Goal: Task Accomplishment & Management: Manage account settings

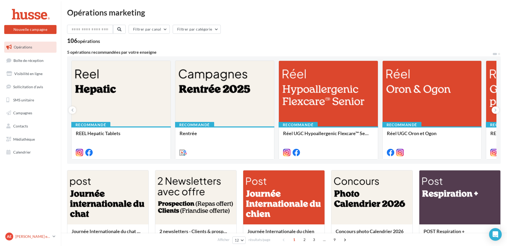
click at [45, 235] on p "[PERSON_NAME] et [PERSON_NAME]" at bounding box center [32, 236] width 35 height 5
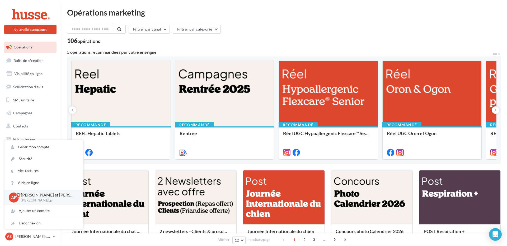
click at [65, 89] on div "Opérations marketing Filtrer par canal Filtrer par catégorie 106 opérations 5 o…" at bounding box center [284, 237] width 446 height 458
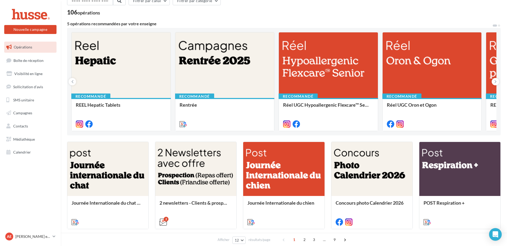
scroll to position [30, 0]
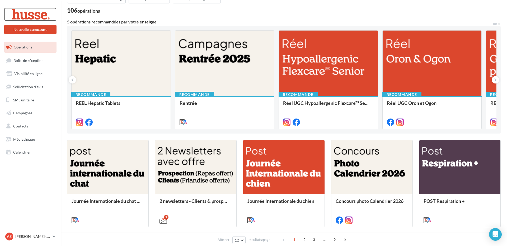
click at [34, 12] on div at bounding box center [30, 14] width 42 height 13
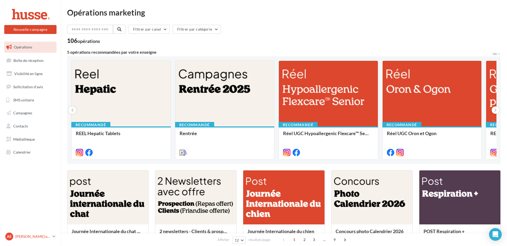
click at [55, 236] on icon at bounding box center [53, 237] width 3 height 4
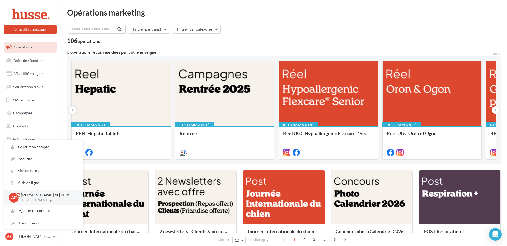
click at [43, 197] on p "[PERSON_NAME] et [PERSON_NAME]" at bounding box center [48, 195] width 54 height 6
click at [36, 150] on link "Gérer mon compte" at bounding box center [43, 147] width 79 height 12
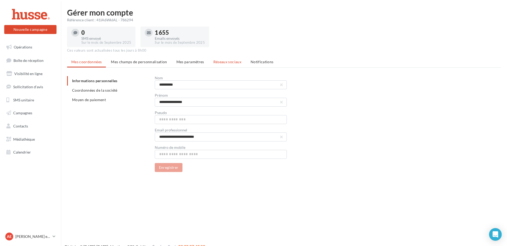
click at [228, 63] on span "Réseaux sociaux" at bounding box center [227, 62] width 28 height 4
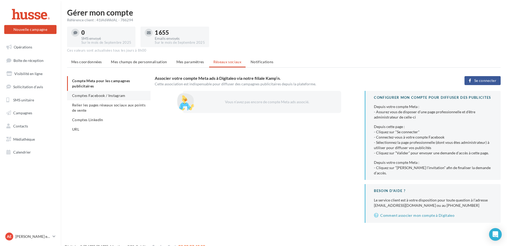
click at [104, 96] on span "Comptes Facebook / Instagram" at bounding box center [98, 95] width 53 height 4
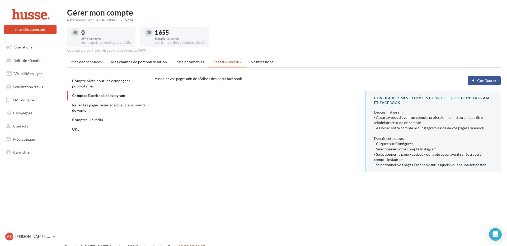
click at [474, 81] on button "Configurer" at bounding box center [483, 80] width 33 height 9
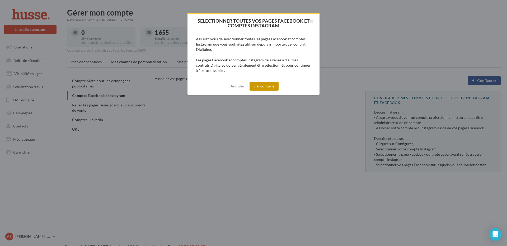
click at [270, 88] on button "J'ai compris" at bounding box center [263, 86] width 29 height 9
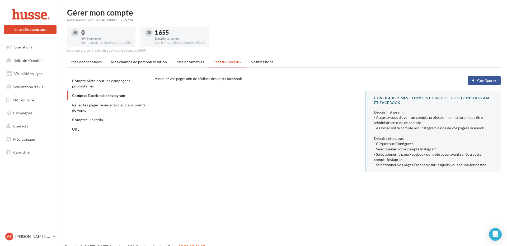
click at [479, 81] on span "Configurer" at bounding box center [486, 81] width 19 height 4
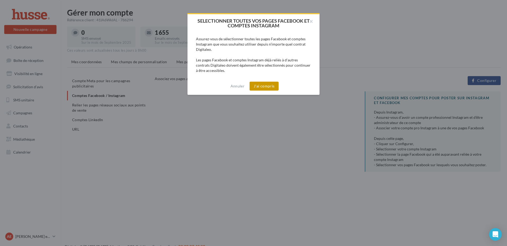
click at [264, 85] on button "J'ai compris" at bounding box center [263, 86] width 29 height 9
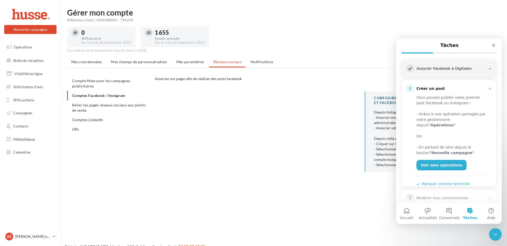
scroll to position [76, 0]
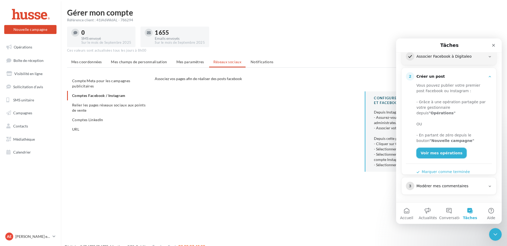
click at [435, 150] on link "Voir mes opérations" at bounding box center [441, 153] width 50 height 11
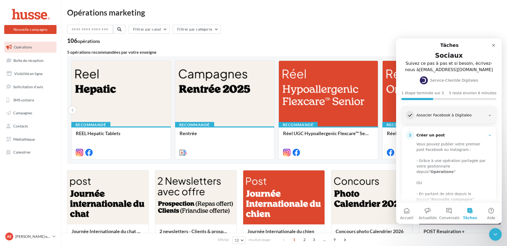
scroll to position [76, 0]
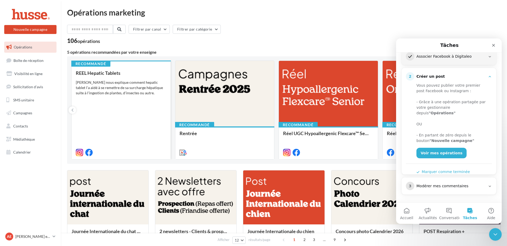
click at [121, 97] on div "REEL Hepatic Tablets Pepito nous explique comment hepatic tablet l'a aidé à se …" at bounding box center [121, 112] width 90 height 84
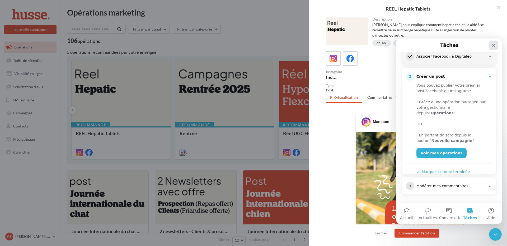
click at [493, 46] on icon "Fermer" at bounding box center [493, 45] width 3 height 3
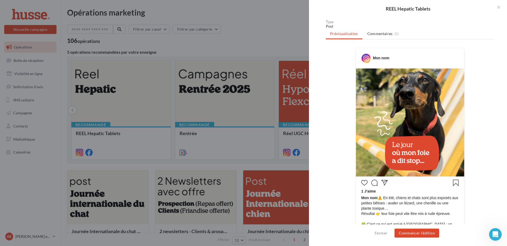
scroll to position [0, 0]
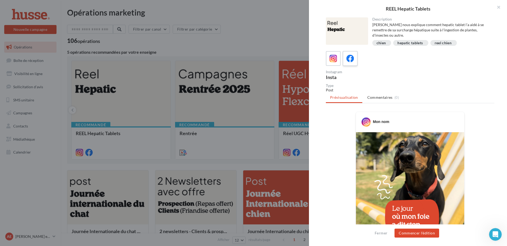
click at [352, 56] on icon at bounding box center [350, 59] width 8 height 8
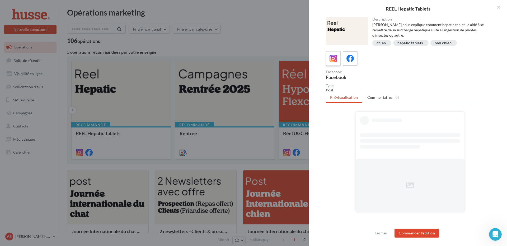
click at [338, 57] on label at bounding box center [332, 58] width 15 height 15
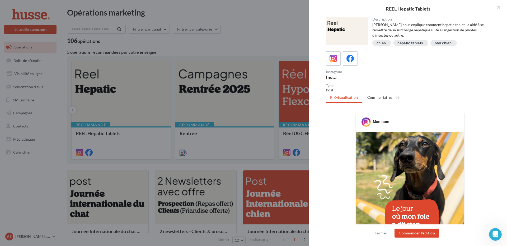
click at [437, 61] on div at bounding box center [410, 58] width 168 height 15
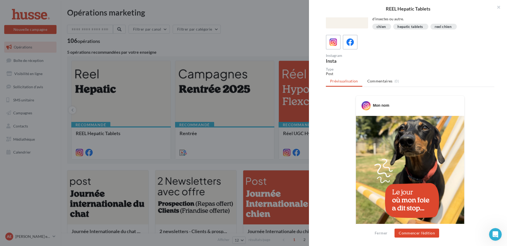
scroll to position [16, 0]
click at [348, 42] on icon at bounding box center [350, 43] width 8 height 8
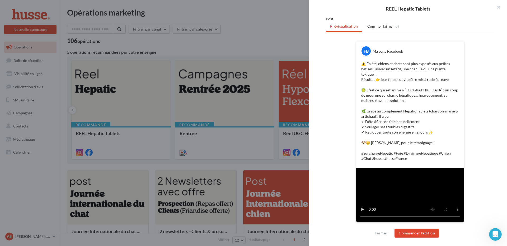
scroll to position [0, 0]
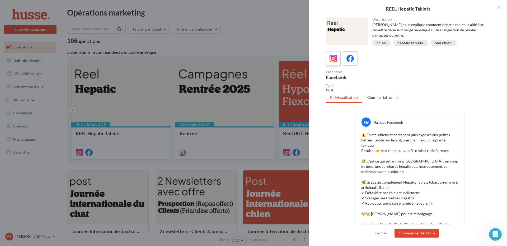
click at [336, 58] on icon at bounding box center [333, 59] width 8 height 8
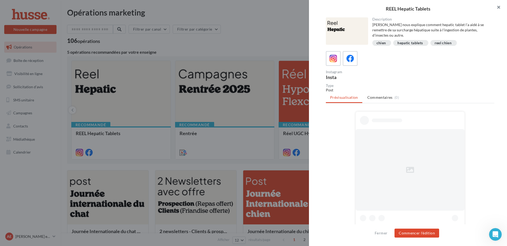
click at [499, 7] on button "button" at bounding box center [495, 8] width 21 height 16
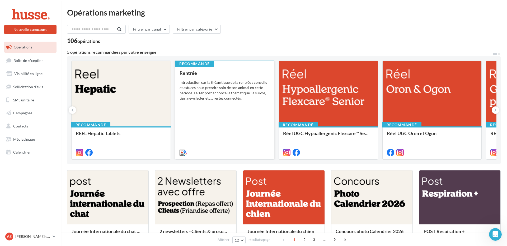
click at [242, 86] on div "Introduction sur la théamtique de la rentrée : conseils et astuces pour prendre…" at bounding box center [224, 90] width 90 height 21
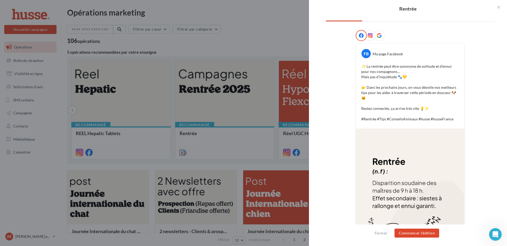
scroll to position [114, 0]
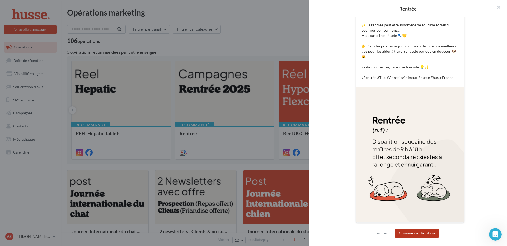
click at [428, 231] on button "Commencer l'édition" at bounding box center [416, 233] width 45 height 9
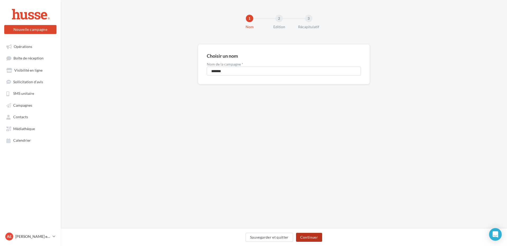
click at [306, 240] on button "Continuer" at bounding box center [309, 237] width 26 height 9
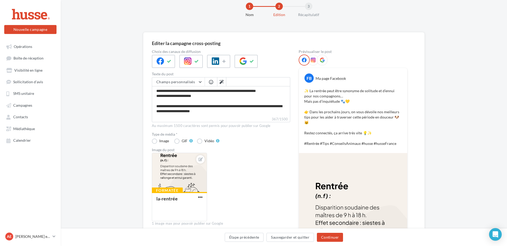
scroll to position [40, 0]
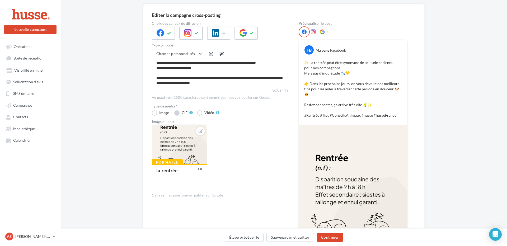
click at [178, 113] on label "GIF" at bounding box center [183, 113] width 18 height 5
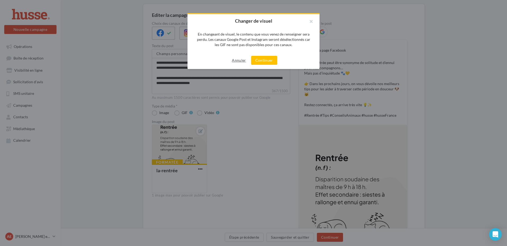
click at [240, 58] on button "Annuler" at bounding box center [239, 60] width 18 height 6
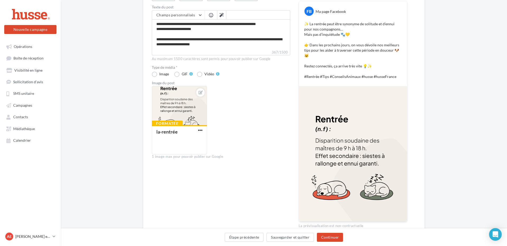
scroll to position [105, 0]
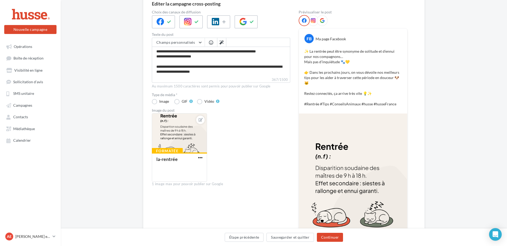
click at [312, 20] on icon at bounding box center [312, 20] width 5 height 5
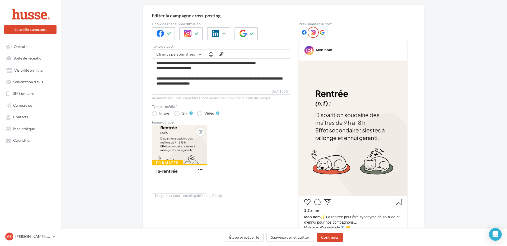
scroll to position [36, 0]
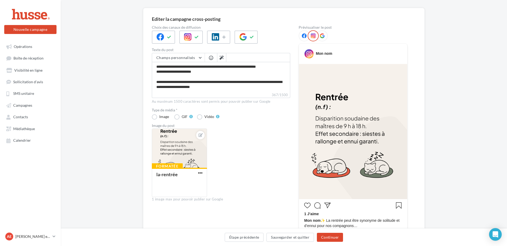
click at [324, 36] on icon at bounding box center [321, 36] width 5 height 5
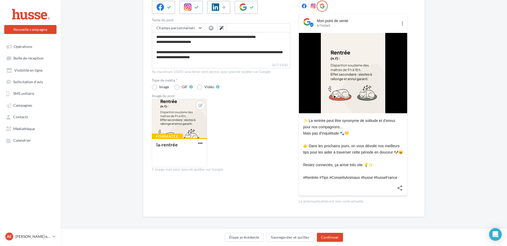
scroll to position [0, 0]
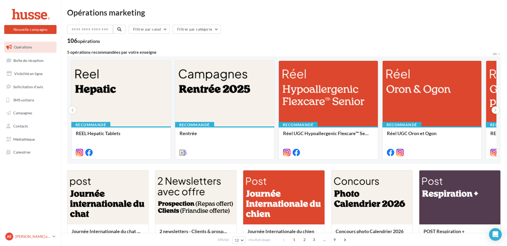
click at [51, 237] on link "Ae Anita et Valentin Perlemoine valentin.p" at bounding box center [30, 237] width 52 height 10
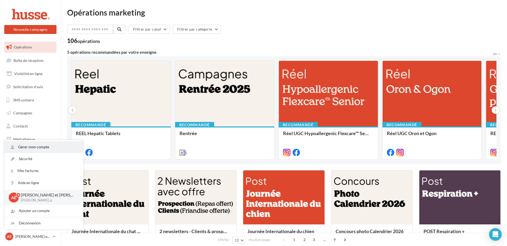
click at [50, 146] on link "Gérer mon compte" at bounding box center [43, 147] width 79 height 12
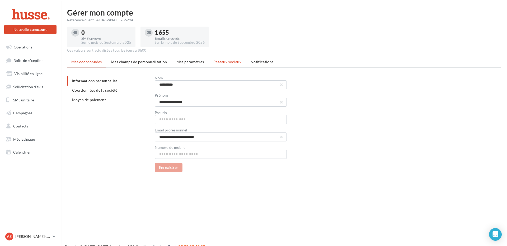
click at [226, 62] on span "Réseaux sociaux" at bounding box center [227, 62] width 28 height 4
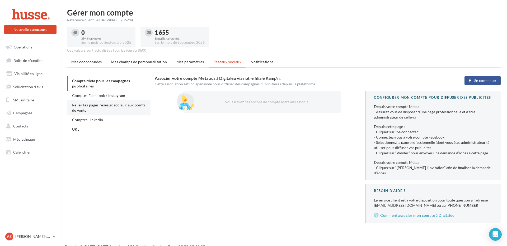
click at [99, 109] on li "Relier les pages réseaux sociaux aux points de vente" at bounding box center [108, 108] width 83 height 15
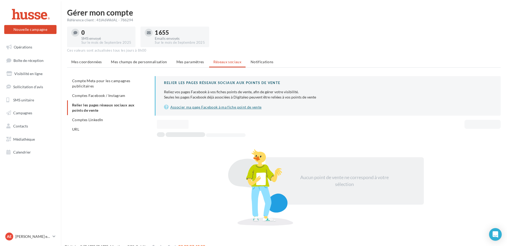
click at [187, 108] on link "Associer ma page Facebook à ma fiche point de vente" at bounding box center [328, 107] width 328 height 6
click at [97, 121] on span "Comptes LinkedIn" at bounding box center [87, 120] width 31 height 4
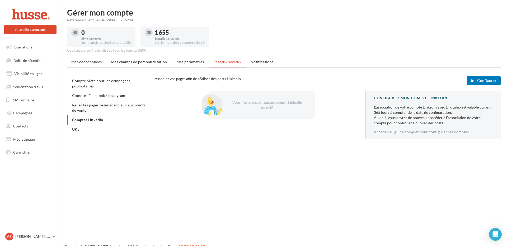
click at [482, 81] on span "Configurer" at bounding box center [486, 81] width 19 height 4
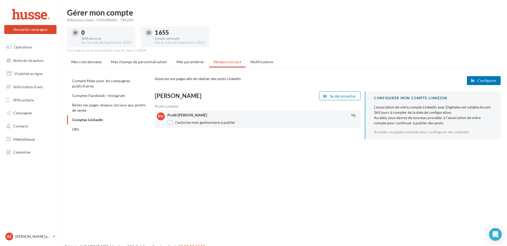
click at [103, 129] on li "URL" at bounding box center [108, 129] width 83 height 9
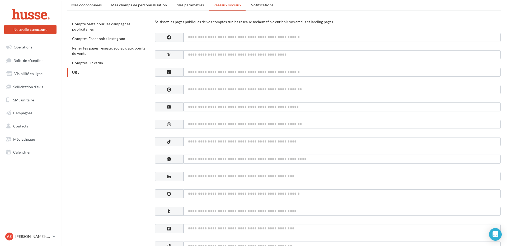
scroll to position [60, 0]
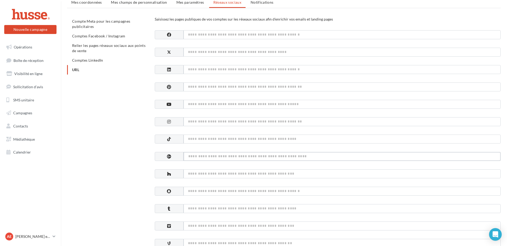
click at [203, 157] on input at bounding box center [341, 156] width 317 height 9
paste input "**********"
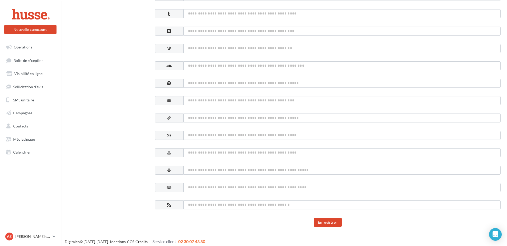
scroll to position [258, 0]
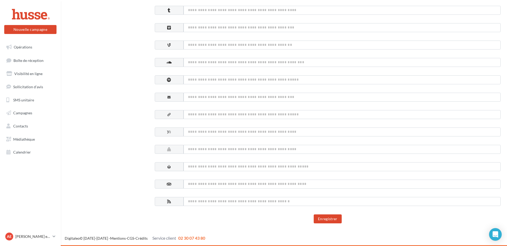
type input "**********"
click at [238, 115] on input at bounding box center [341, 114] width 317 height 9
type input "********"
click at [235, 217] on div "Enregistrer" at bounding box center [328, 219] width 346 height 9
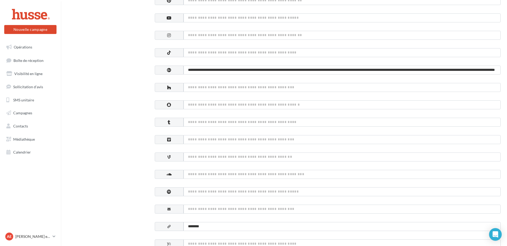
scroll to position [141, 0]
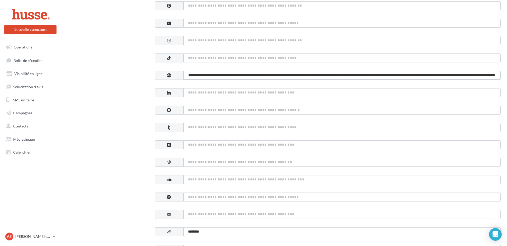
click at [259, 75] on input "**********" at bounding box center [341, 75] width 317 height 9
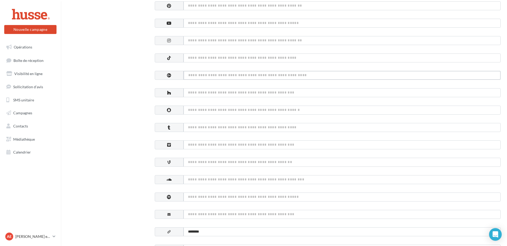
paste input "**********"
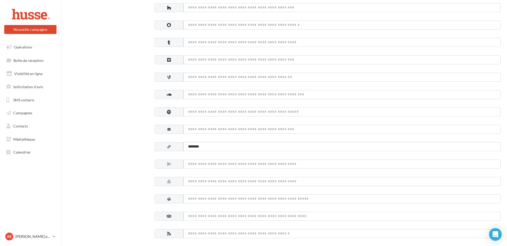
scroll to position [258, 0]
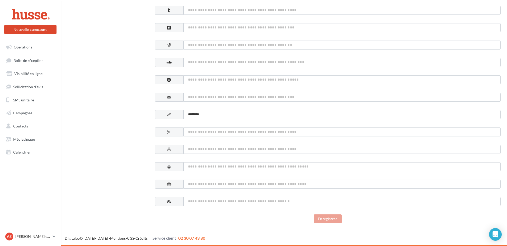
type input "**********"
click at [254, 113] on input "********" at bounding box center [341, 114] width 317 height 9
click at [334, 217] on button "Enregistrer" at bounding box center [327, 219] width 28 height 9
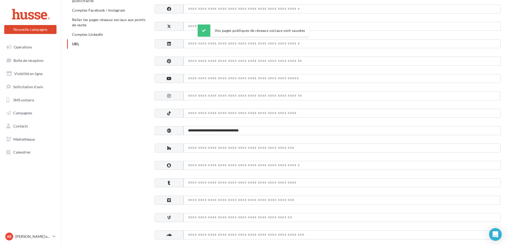
scroll to position [0, 0]
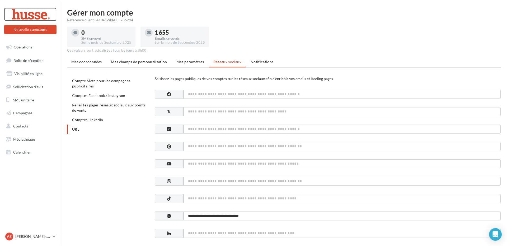
click at [37, 16] on div at bounding box center [30, 14] width 42 height 13
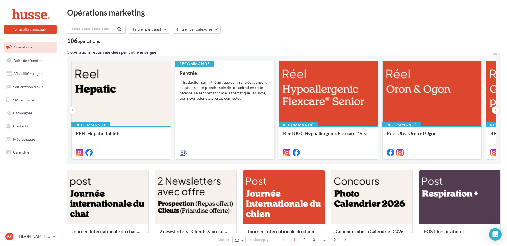
click at [253, 94] on div "Introduction sur la théamtique de la rentrée : conseils et astuces pour prendre…" at bounding box center [224, 90] width 90 height 21
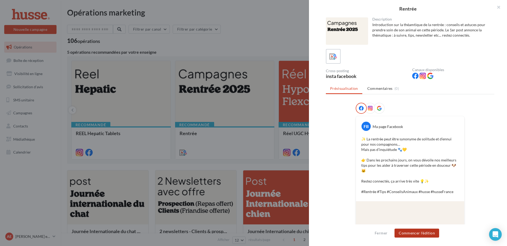
click at [434, 232] on button "Commencer l'édition" at bounding box center [416, 233] width 45 height 9
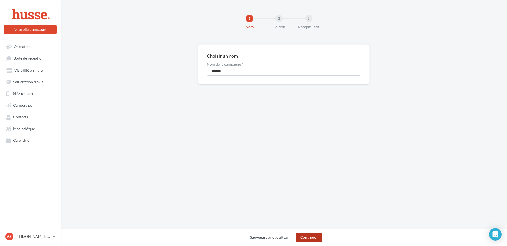
click at [315, 238] on button "Continuer" at bounding box center [309, 237] width 26 height 9
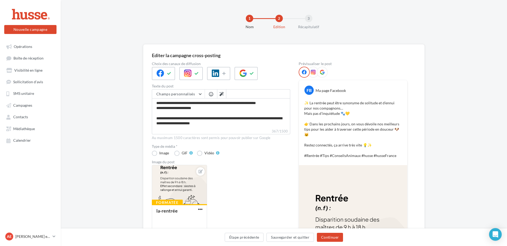
click at [314, 71] on icon at bounding box center [312, 72] width 5 height 5
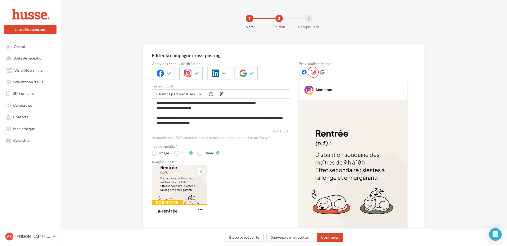
click at [323, 72] on icon at bounding box center [321, 72] width 5 height 5
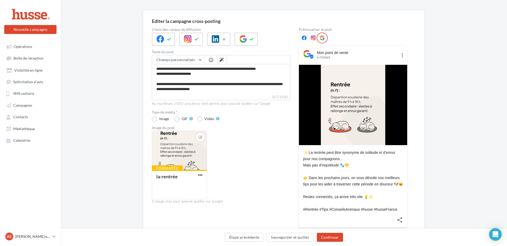
scroll to position [22, 0]
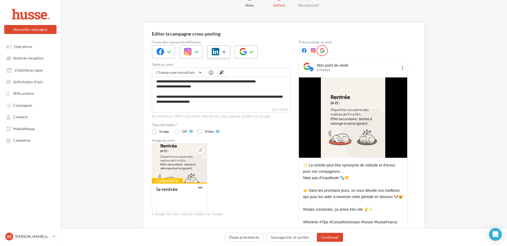
click at [223, 52] on icon at bounding box center [224, 52] width 4 height 4
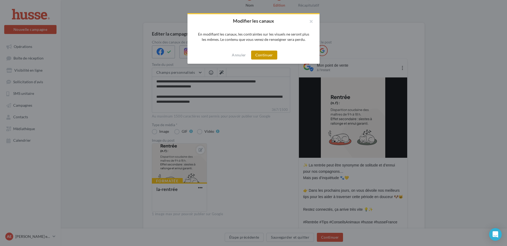
click at [262, 58] on button "Continuer" at bounding box center [264, 55] width 26 height 9
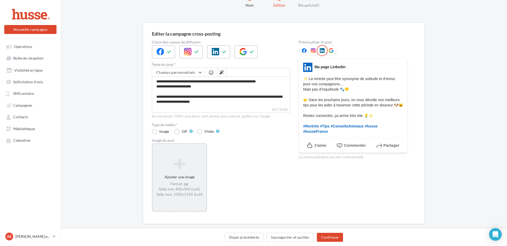
click at [176, 157] on div "Ajouter une image Format: jpg Taille min: 400x300 (LxH) Taille max: 1920x1350 (…" at bounding box center [179, 178] width 54 height 44
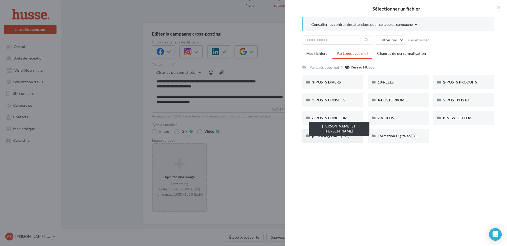
click at [338, 137] on span "ANITA ET VALENTIN" at bounding box center [344, 136] width 65 height 4
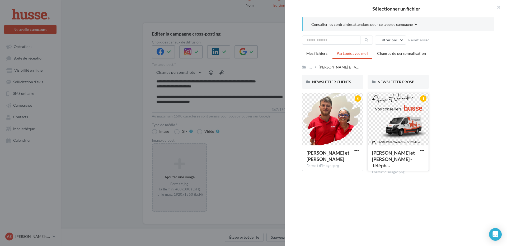
click at [403, 118] on div at bounding box center [397, 119] width 61 height 53
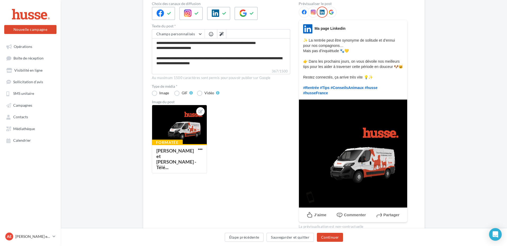
scroll to position [61, 0]
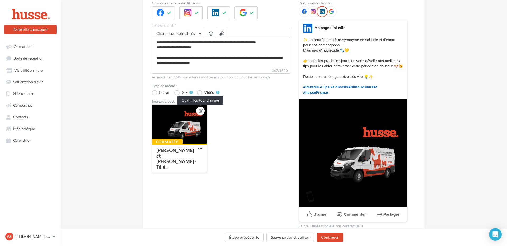
click at [202, 111] on icon at bounding box center [200, 111] width 4 height 4
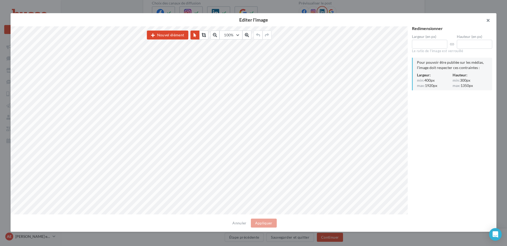
click at [489, 20] on button "button" at bounding box center [485, 21] width 21 height 16
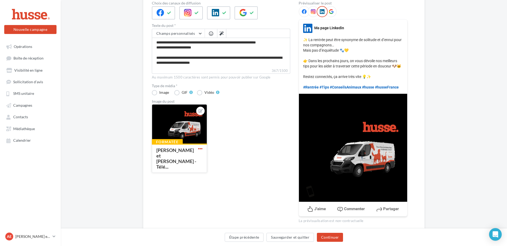
click at [200, 149] on span "button" at bounding box center [200, 149] width 4 height 4
drag, startPoint x: 224, startPoint y: 187, endPoint x: 222, endPoint y: 185, distance: 2.9
click at [224, 187] on button "Supprimer" at bounding box center [225, 187] width 56 height 14
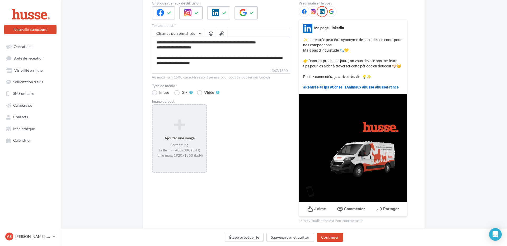
click at [177, 137] on div "Ajouter une image Format: jpg Taille min: 400x300 (LxH) Taille max: 1920x1350 (…" at bounding box center [179, 139] width 54 height 44
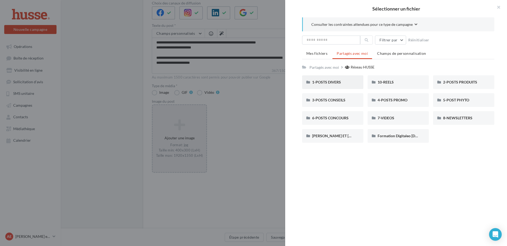
scroll to position [31, 0]
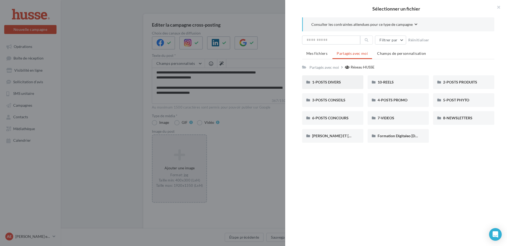
click at [346, 83] on div "1-POSTS DIVERS" at bounding box center [332, 82] width 41 height 5
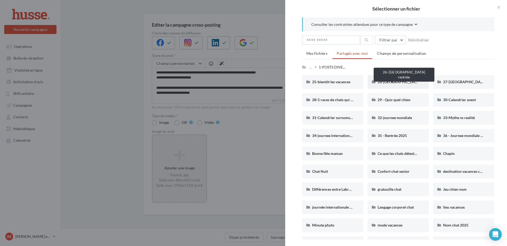
click at [393, 81] on span "26-Bonne rentrée" at bounding box center [405, 82] width 56 height 4
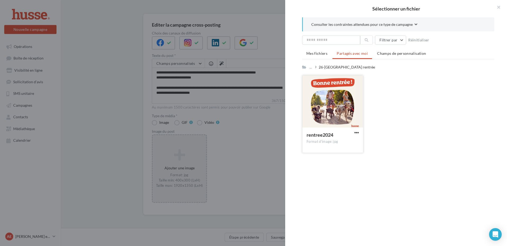
click at [330, 108] on div at bounding box center [332, 101] width 61 height 53
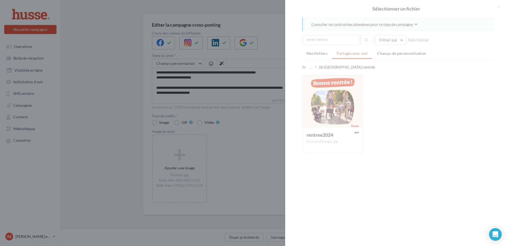
scroll to position [29, 0]
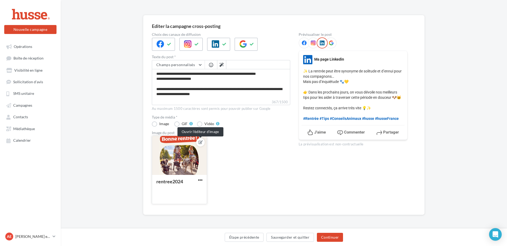
click at [200, 142] on icon at bounding box center [200, 143] width 4 height 4
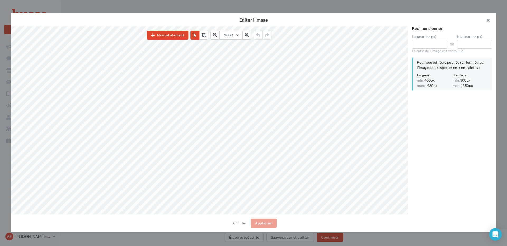
click at [490, 22] on button "button" at bounding box center [485, 21] width 21 height 16
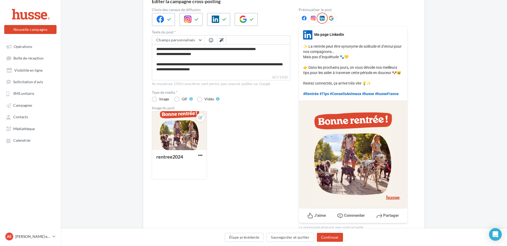
scroll to position [61, 0]
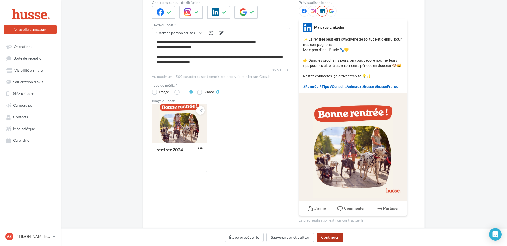
click at [334, 240] on button "Continuer" at bounding box center [330, 237] width 26 height 9
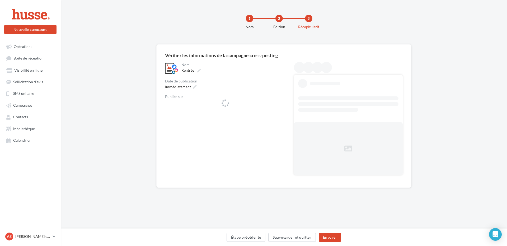
scroll to position [0, 0]
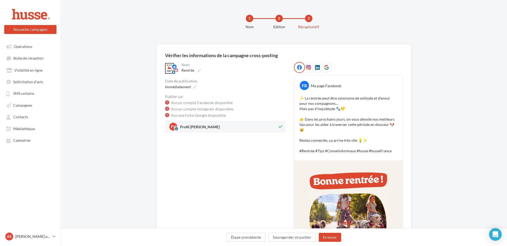
click at [307, 68] on icon at bounding box center [308, 67] width 5 height 5
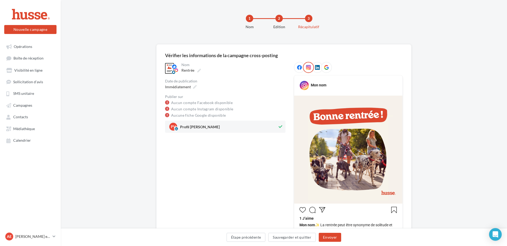
click at [317, 66] on icon at bounding box center [317, 67] width 5 height 5
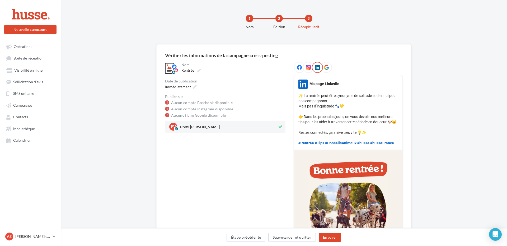
click at [326, 65] on icon at bounding box center [326, 67] width 5 height 5
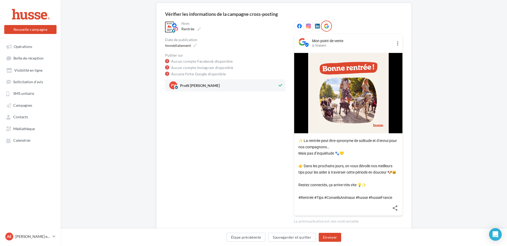
scroll to position [59, 0]
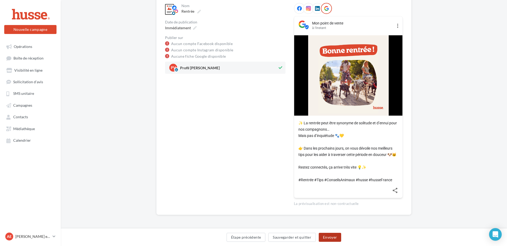
click at [332, 239] on button "Envoyer" at bounding box center [329, 237] width 22 height 9
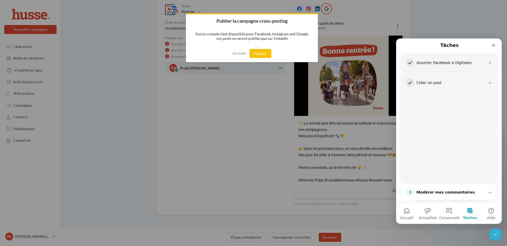
scroll to position [65, 0]
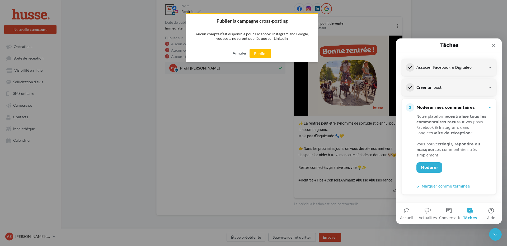
click at [243, 55] on button "Annuler" at bounding box center [239, 53] width 14 height 8
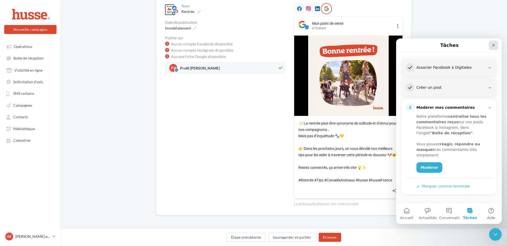
click at [489, 44] on div "Fermer" at bounding box center [492, 45] width 9 height 9
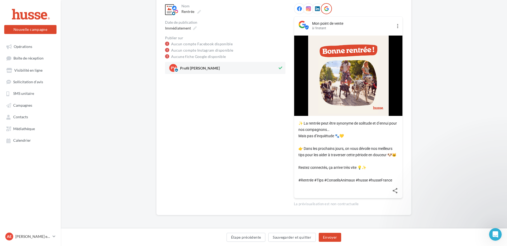
scroll to position [0, 0]
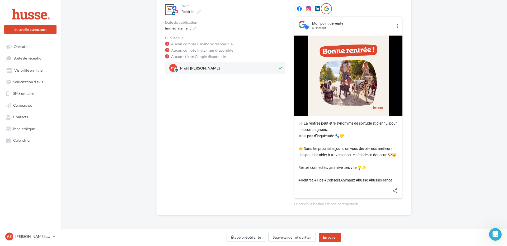
click at [303, 9] on div at bounding box center [308, 8] width 11 height 11
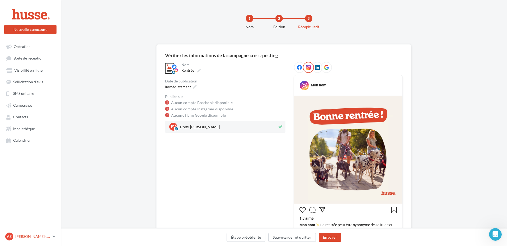
click at [53, 238] on icon at bounding box center [53, 237] width 3 height 4
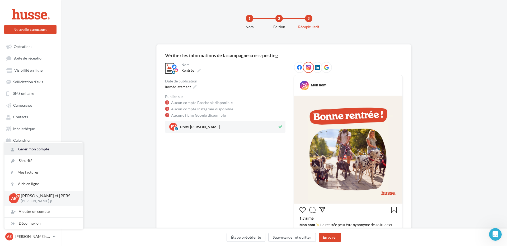
click at [42, 149] on link "Gérer mon compte" at bounding box center [43, 150] width 79 height 12
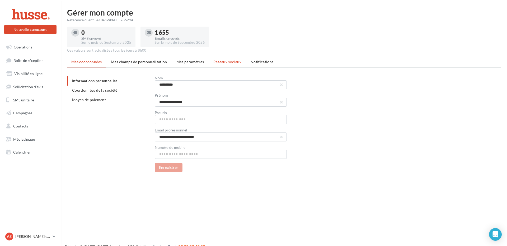
click at [230, 61] on span "Réseaux sociaux" at bounding box center [227, 62] width 28 height 4
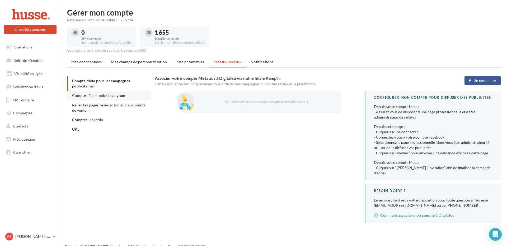
click at [111, 94] on span "Comptes Facebook / Instagram" at bounding box center [98, 95] width 53 height 4
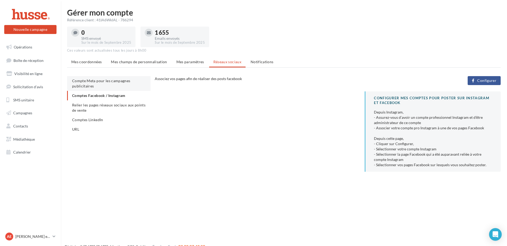
click at [111, 81] on span "Compte Meta pour les campagnes publicitaires" at bounding box center [101, 84] width 58 height 10
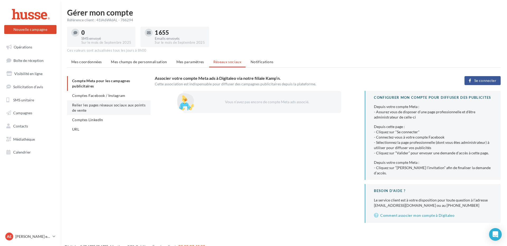
click at [137, 109] on li "Relier les pages réseaux sociaux aux points de vente" at bounding box center [108, 108] width 83 height 15
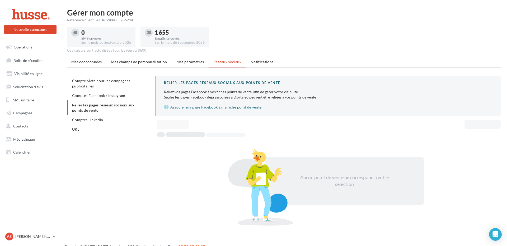
click at [218, 108] on link "Associer ma page Facebook à ma fiche point de vente" at bounding box center [328, 107] width 328 height 6
